Goal: Task Accomplishment & Management: Manage account settings

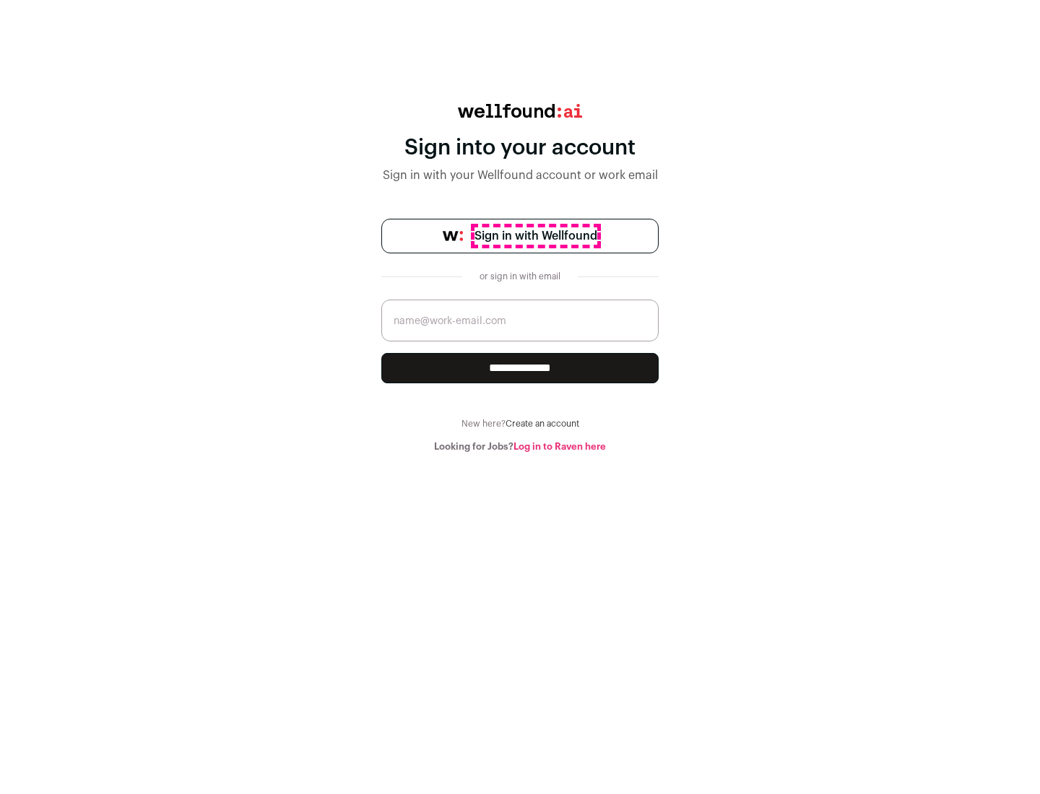
click at [535, 236] on span "Sign in with Wellfound" at bounding box center [535, 235] width 123 height 17
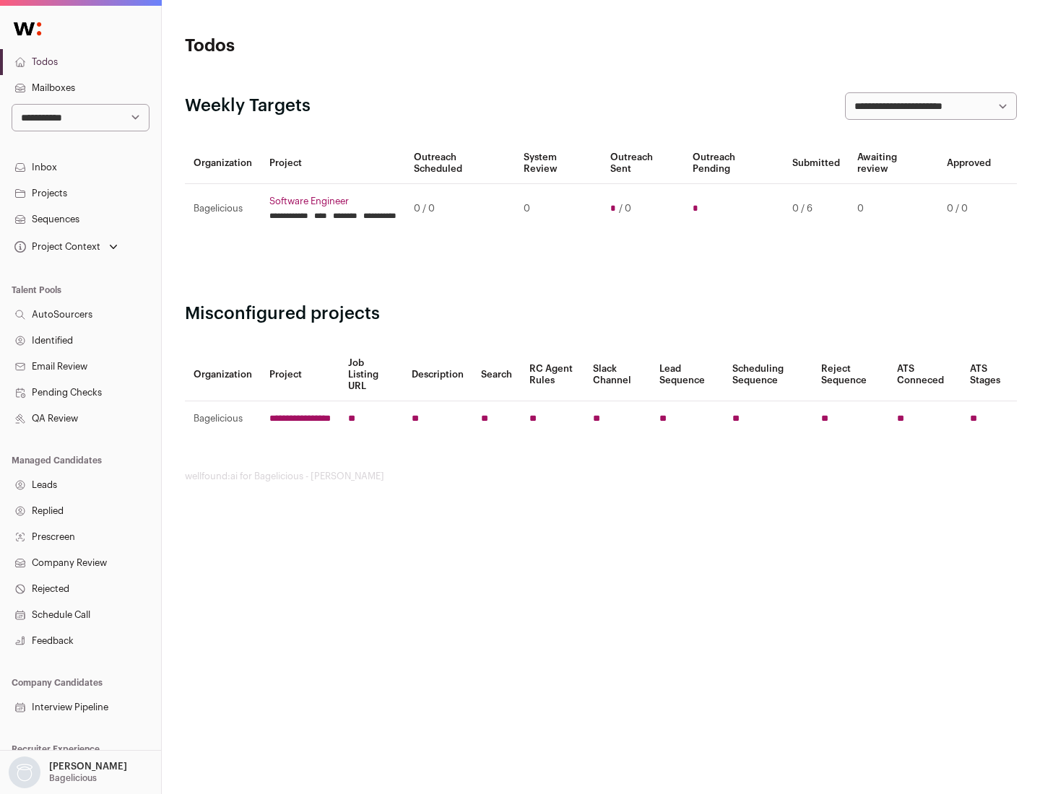
click at [80, 193] on link "Projects" at bounding box center [80, 194] width 161 height 26
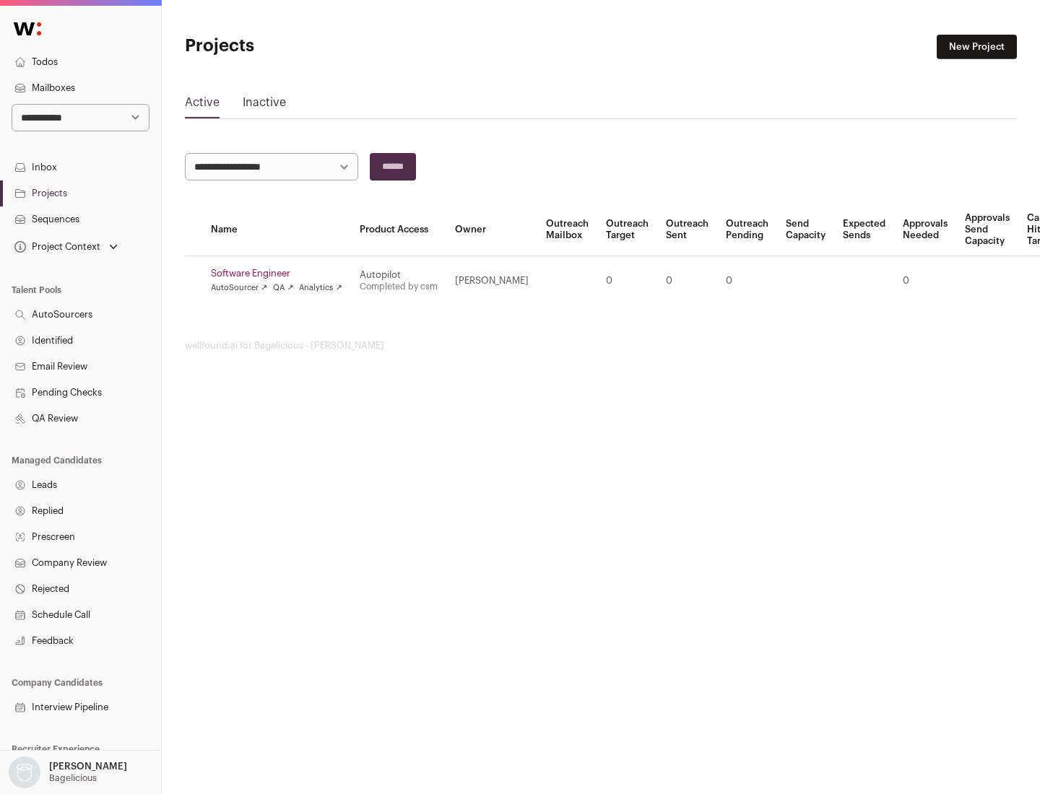
click at [281, 274] on link "Software Engineer" at bounding box center [276, 274] width 131 height 12
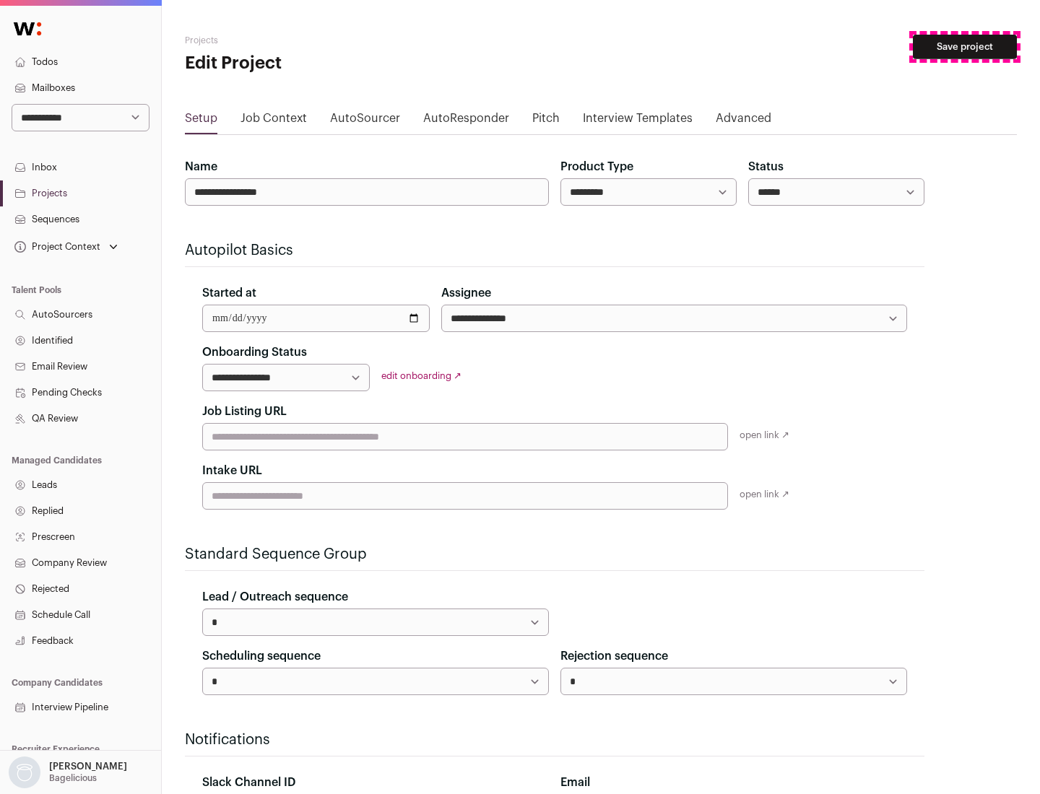
click at [965, 47] on button "Save project" at bounding box center [965, 47] width 104 height 25
